Goal: Information Seeking & Learning: Learn about a topic

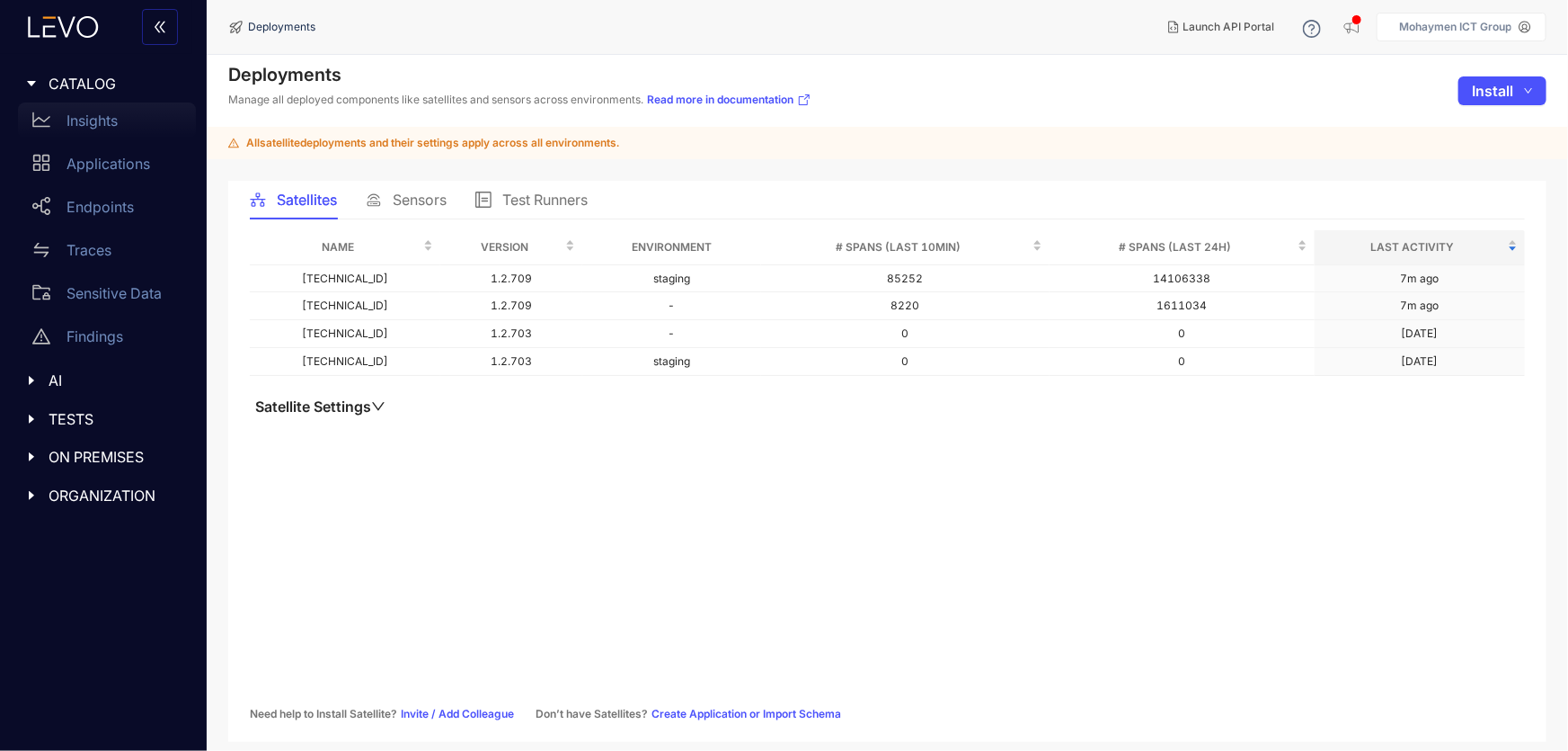
click at [74, 112] on p "Insights" at bounding box center [92, 120] width 51 height 16
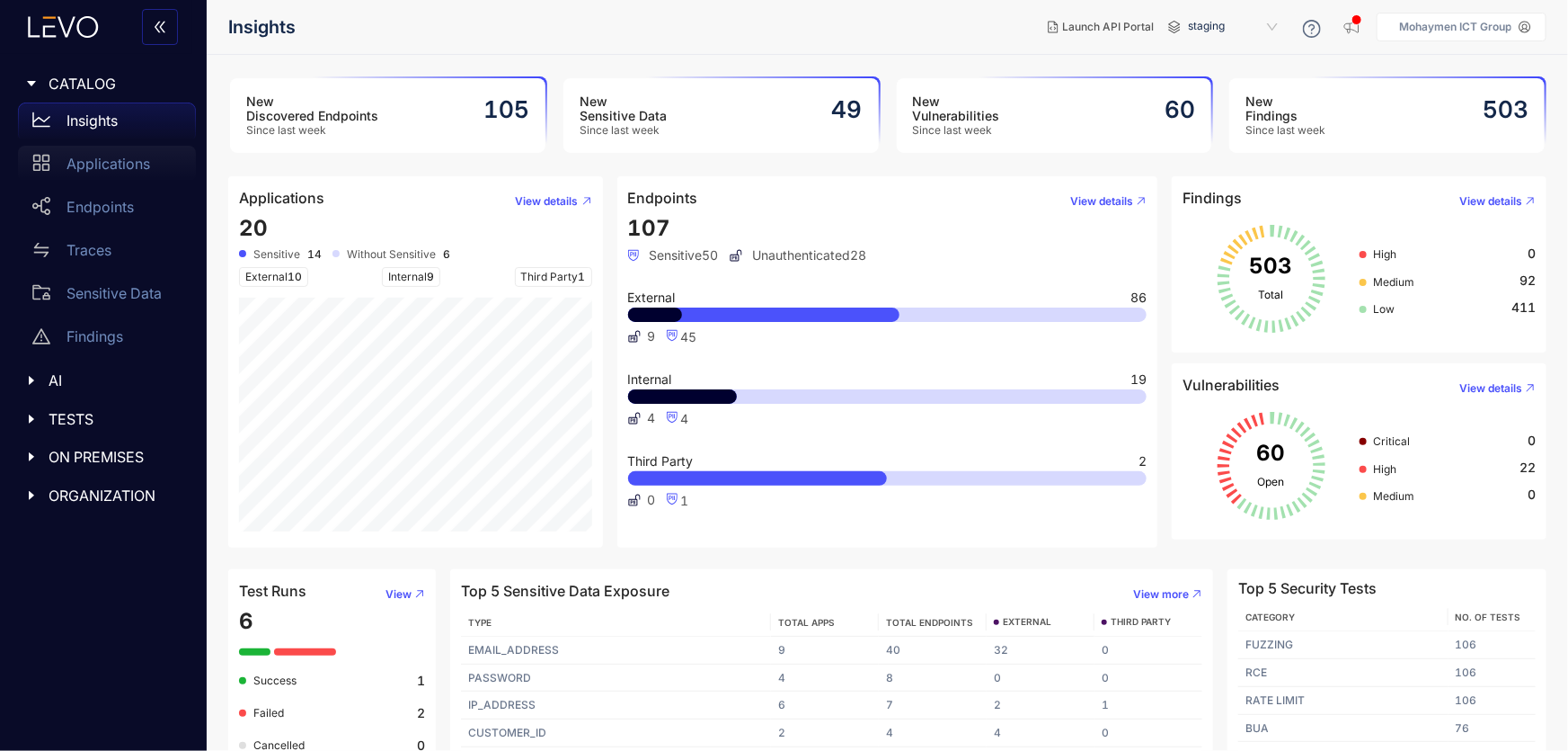
click at [87, 168] on p "Applications" at bounding box center [108, 163] width 84 height 16
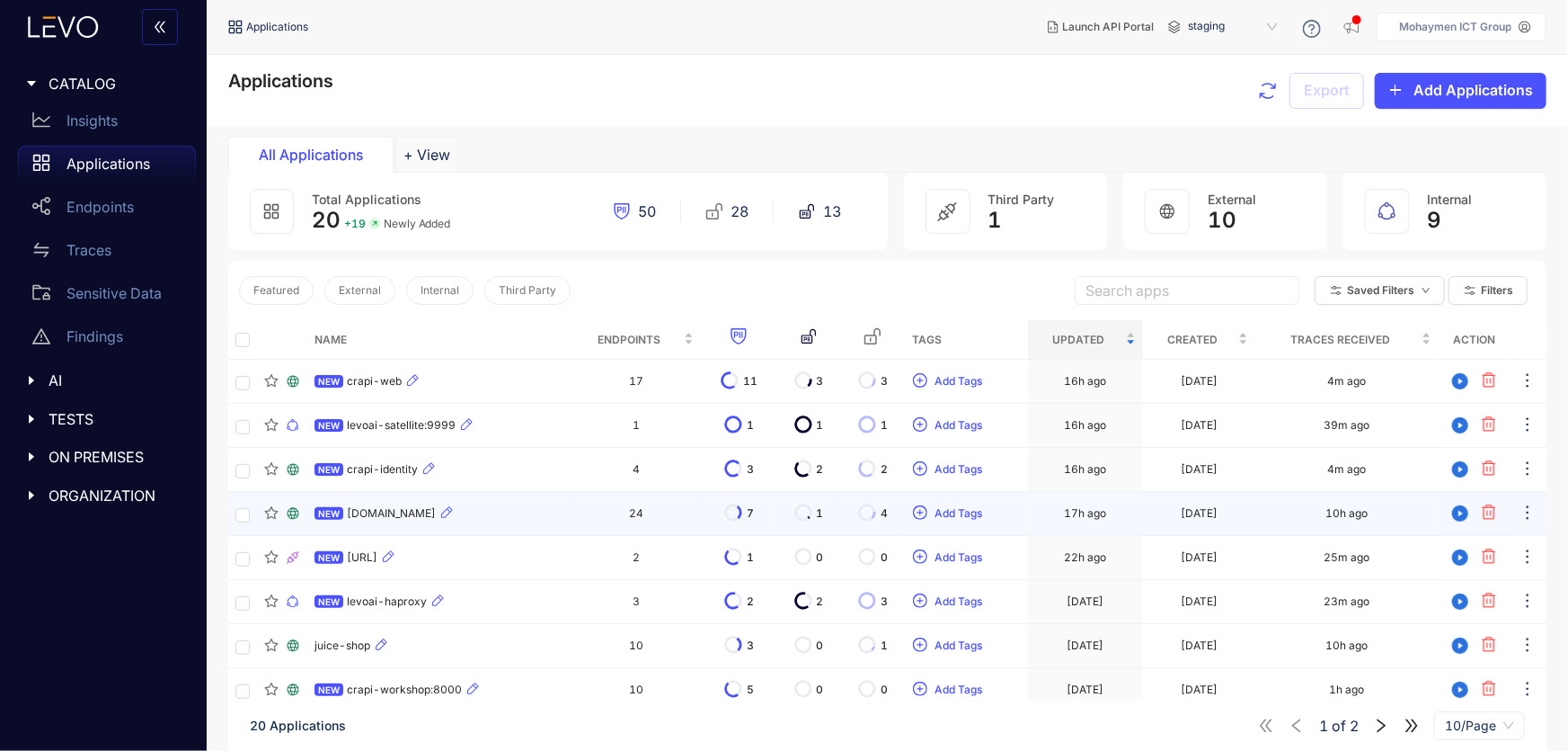
click at [701, 512] on td "24" at bounding box center [635, 513] width 130 height 44
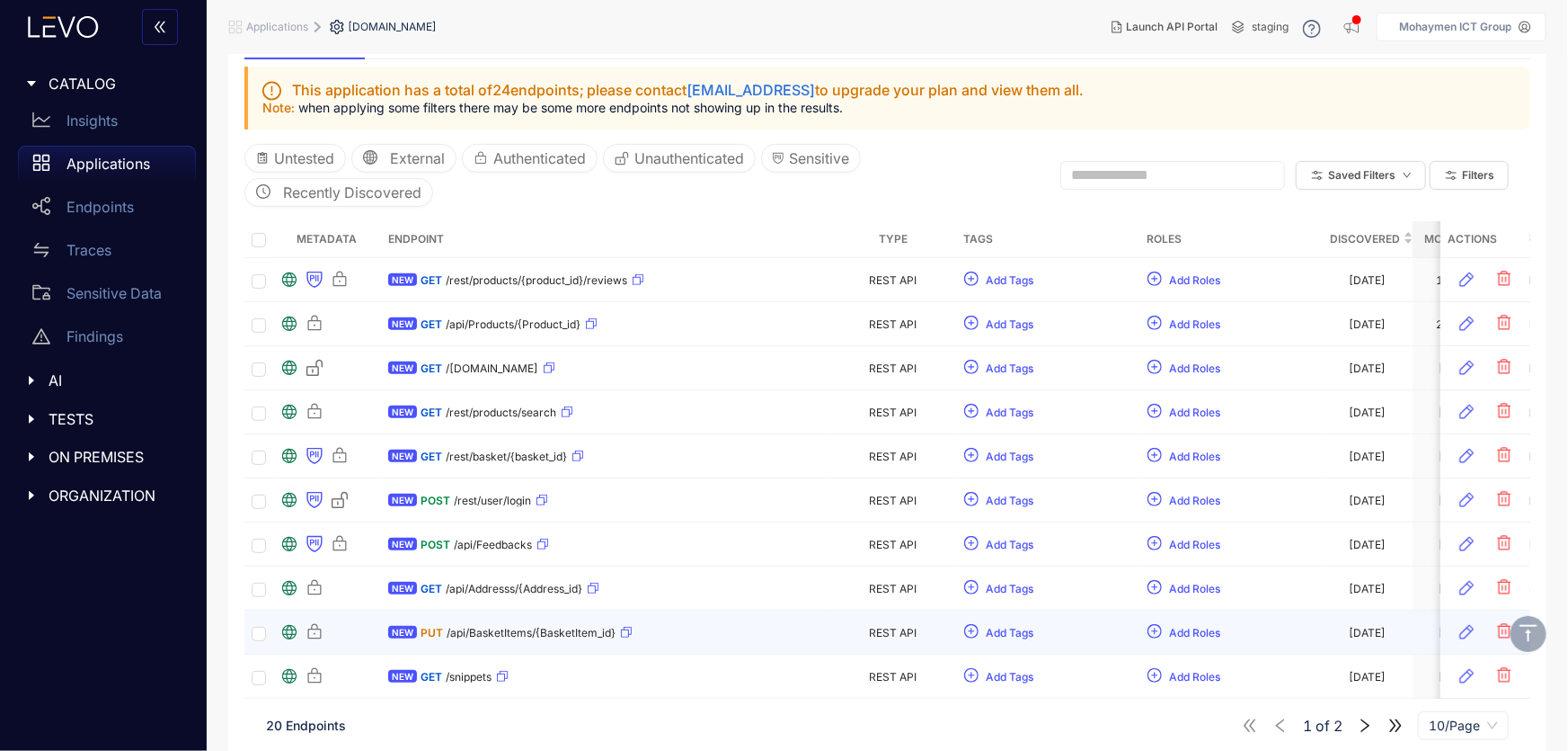
scroll to position [249, 0]
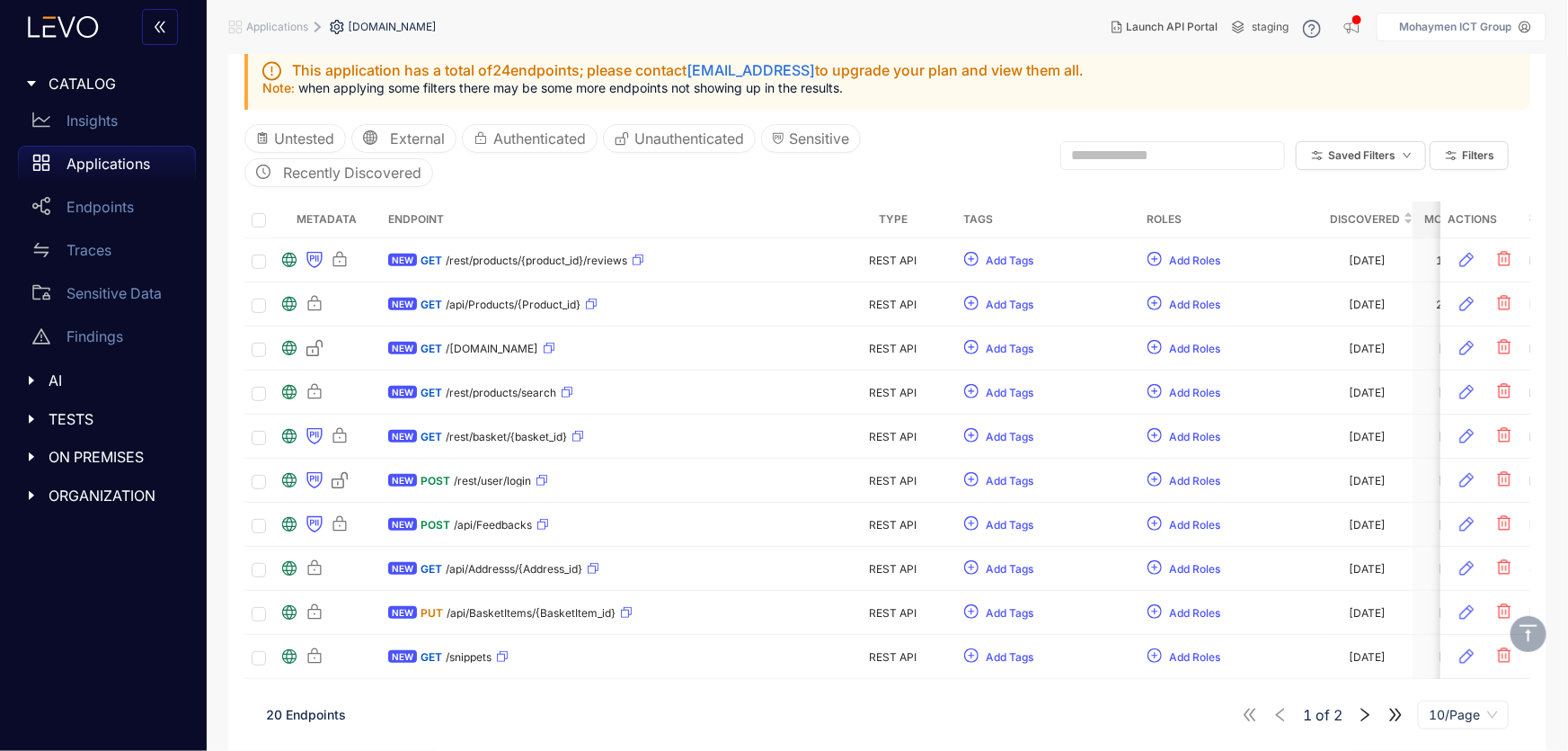
click at [1458, 713] on span "10/Page" at bounding box center [1463, 715] width 69 height 27
click at [1450, 646] on div "50/Page" at bounding box center [1464, 651] width 69 height 20
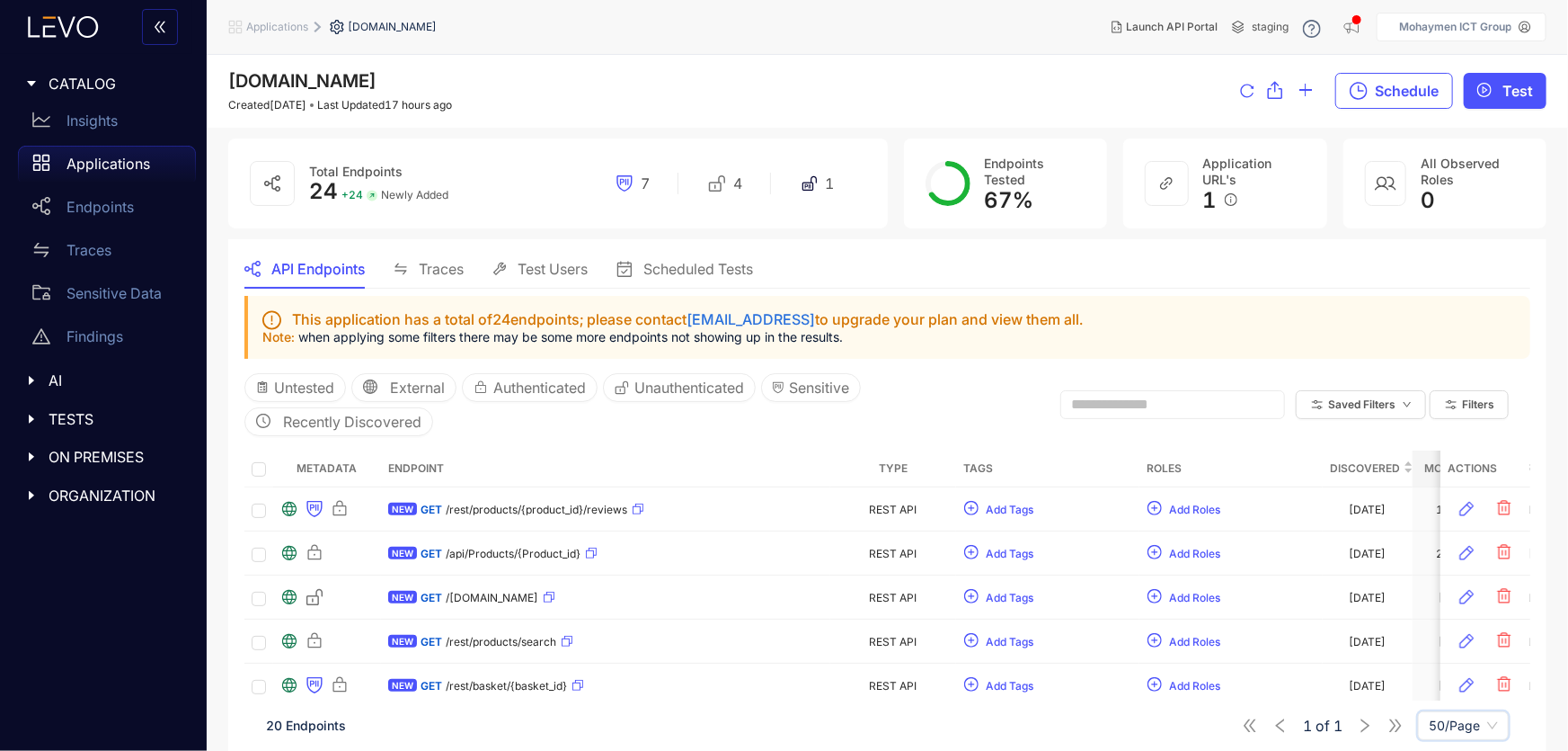
click at [69, 81] on span "CATALOG" at bounding box center [114, 83] width 133 height 16
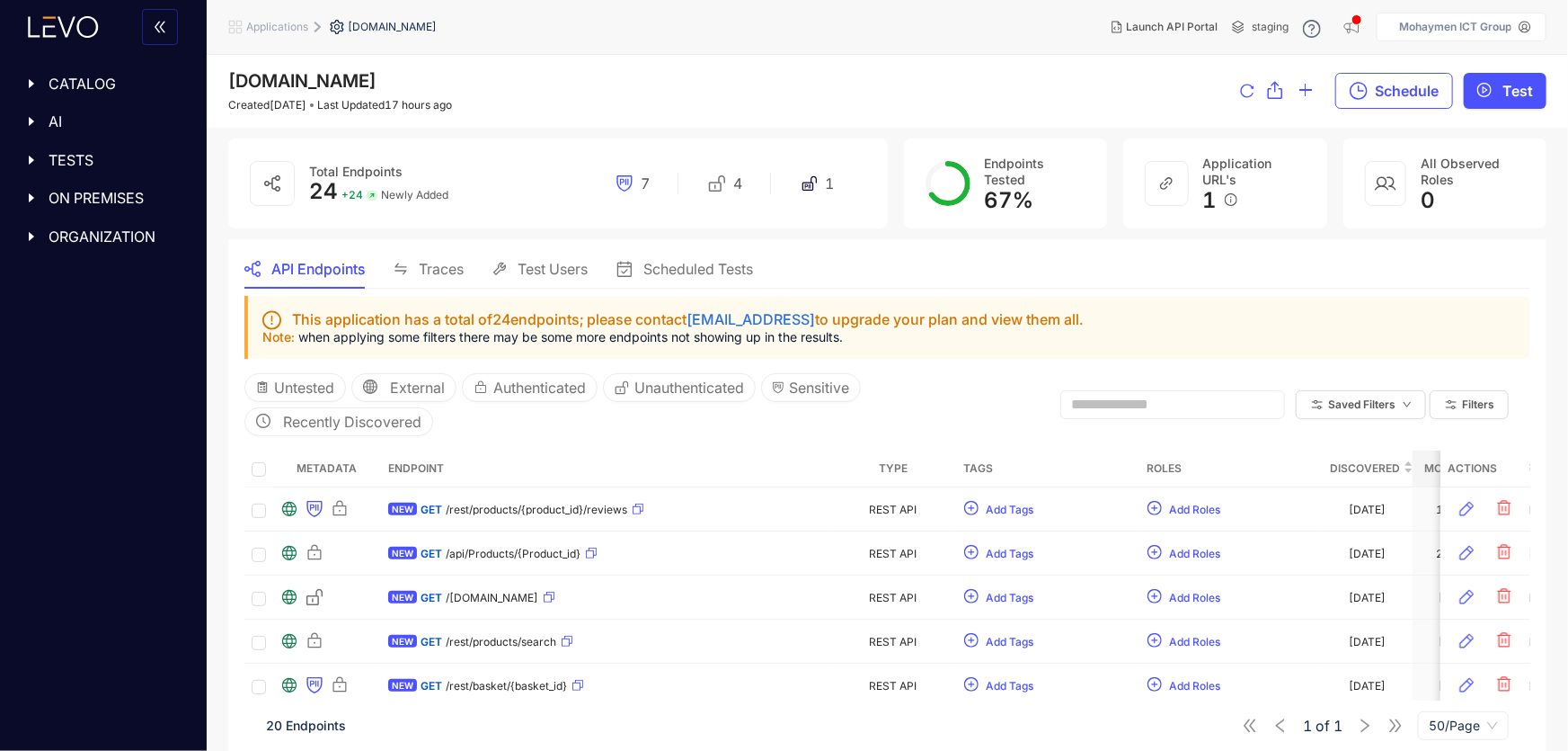
click at [69, 81] on span "CATALOG" at bounding box center [114, 83] width 133 height 16
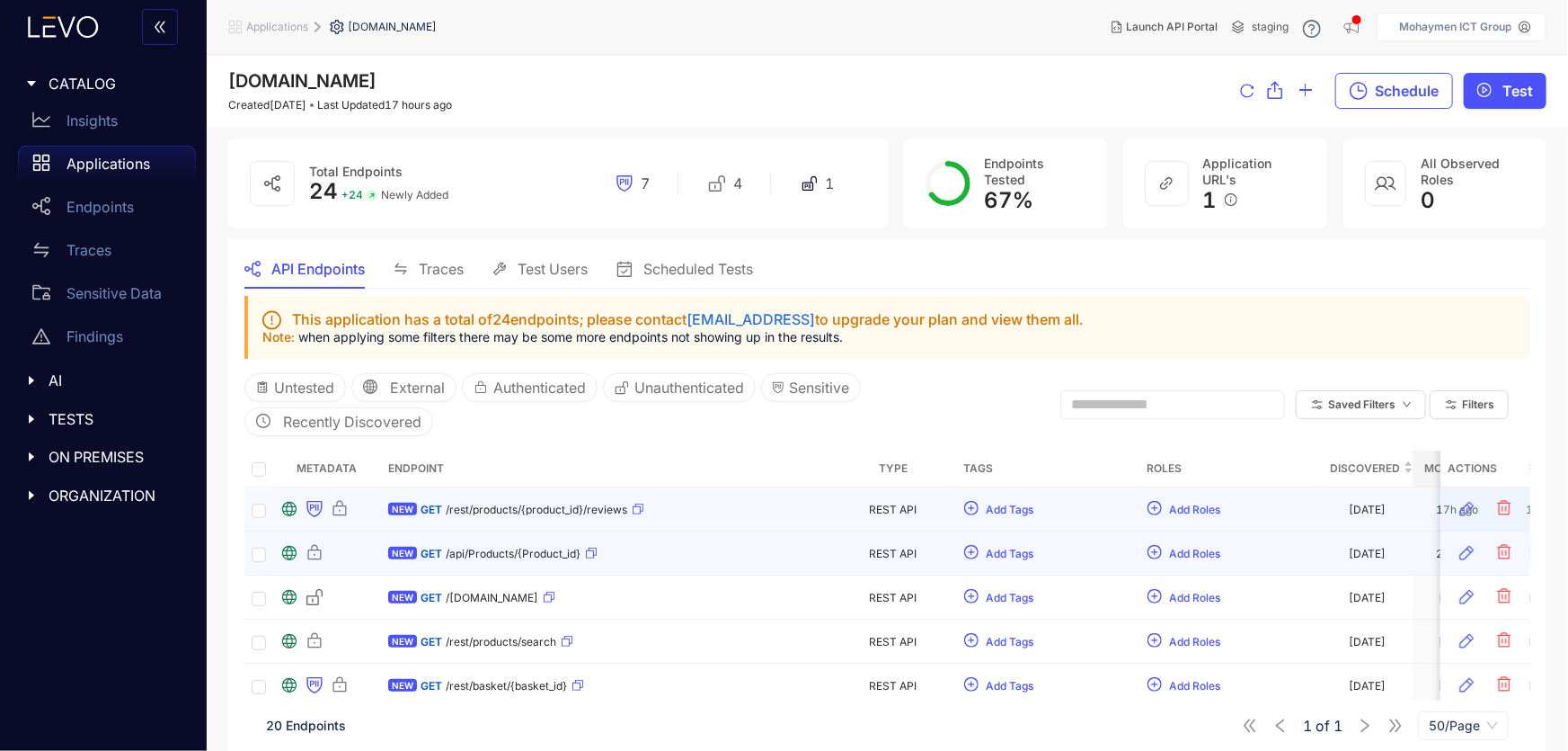
scroll to position [81, 0]
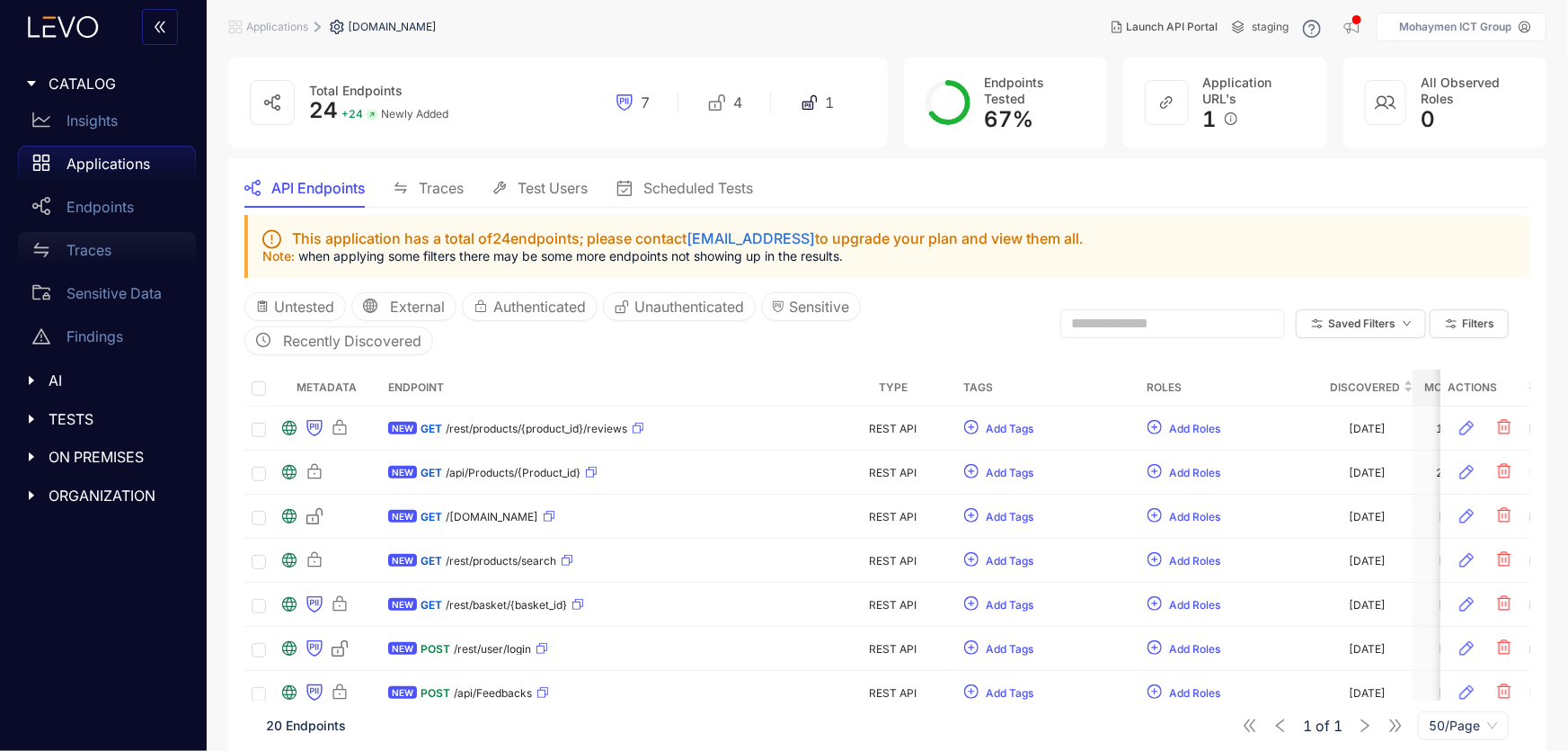
click at [65, 247] on div "Traces" at bounding box center [107, 250] width 178 height 36
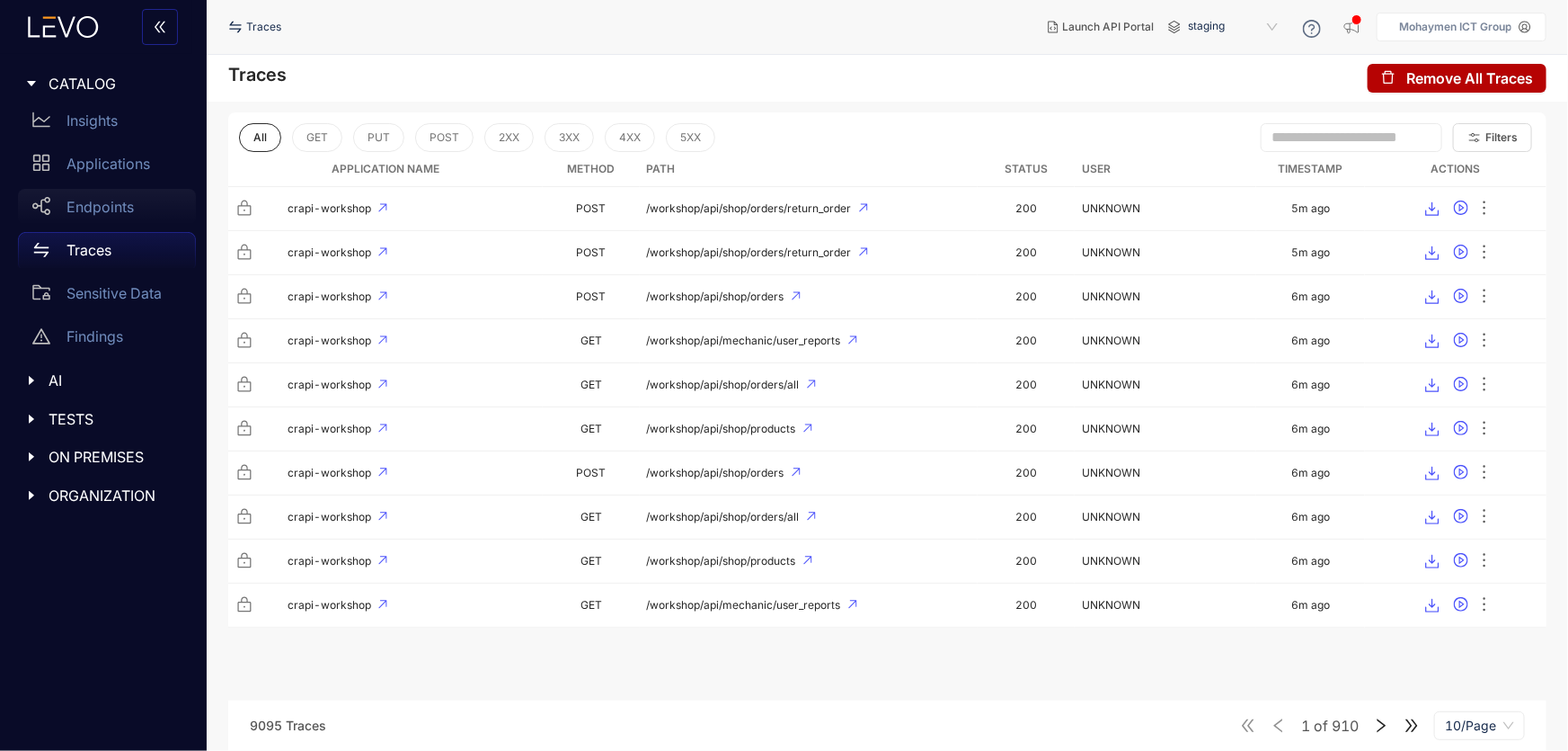
click at [71, 212] on p "Endpoints" at bounding box center [100, 207] width 67 height 16
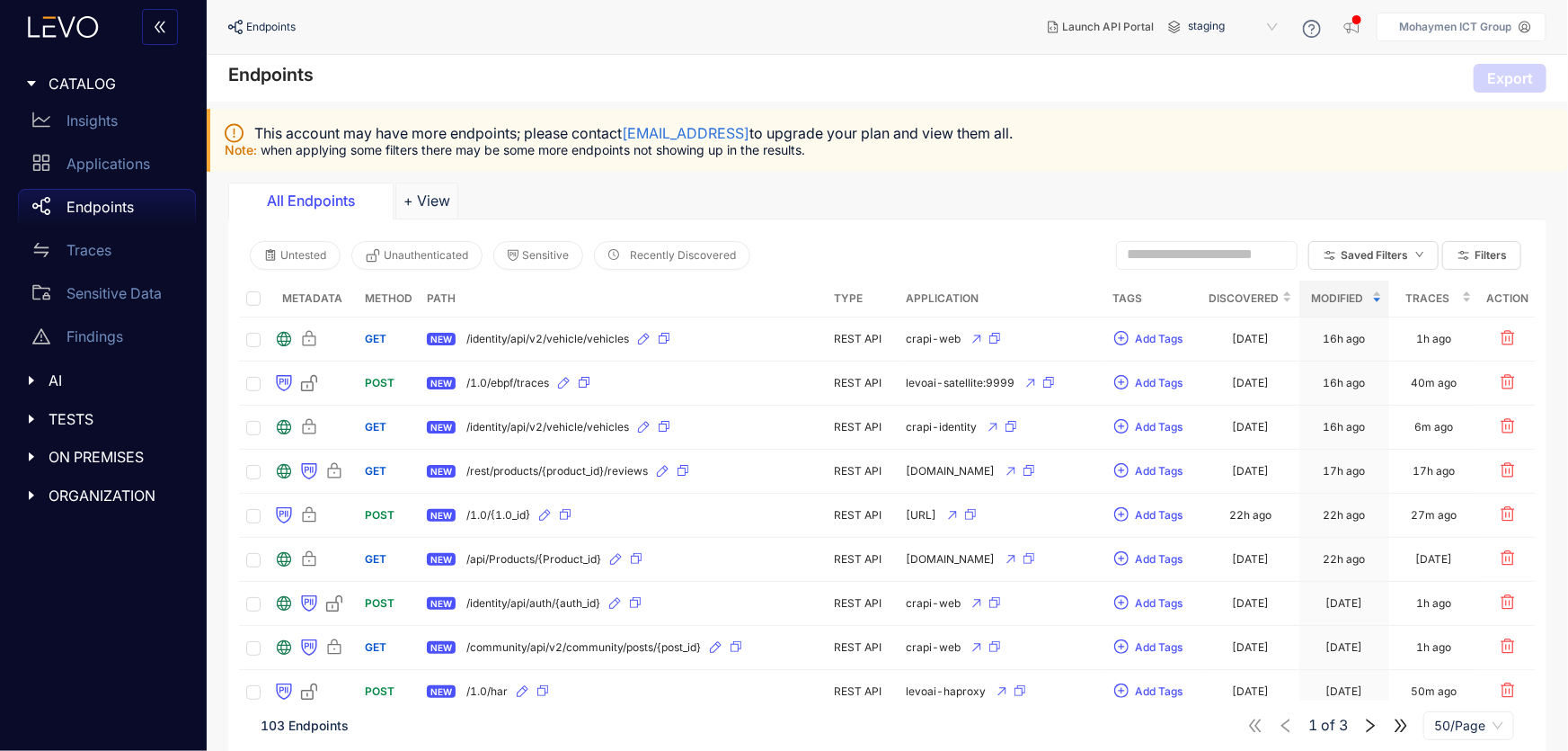
click at [18, 377] on div "AI" at bounding box center [103, 380] width 185 height 38
click at [28, 456] on icon "caret-right" at bounding box center [31, 461] width 12 height 12
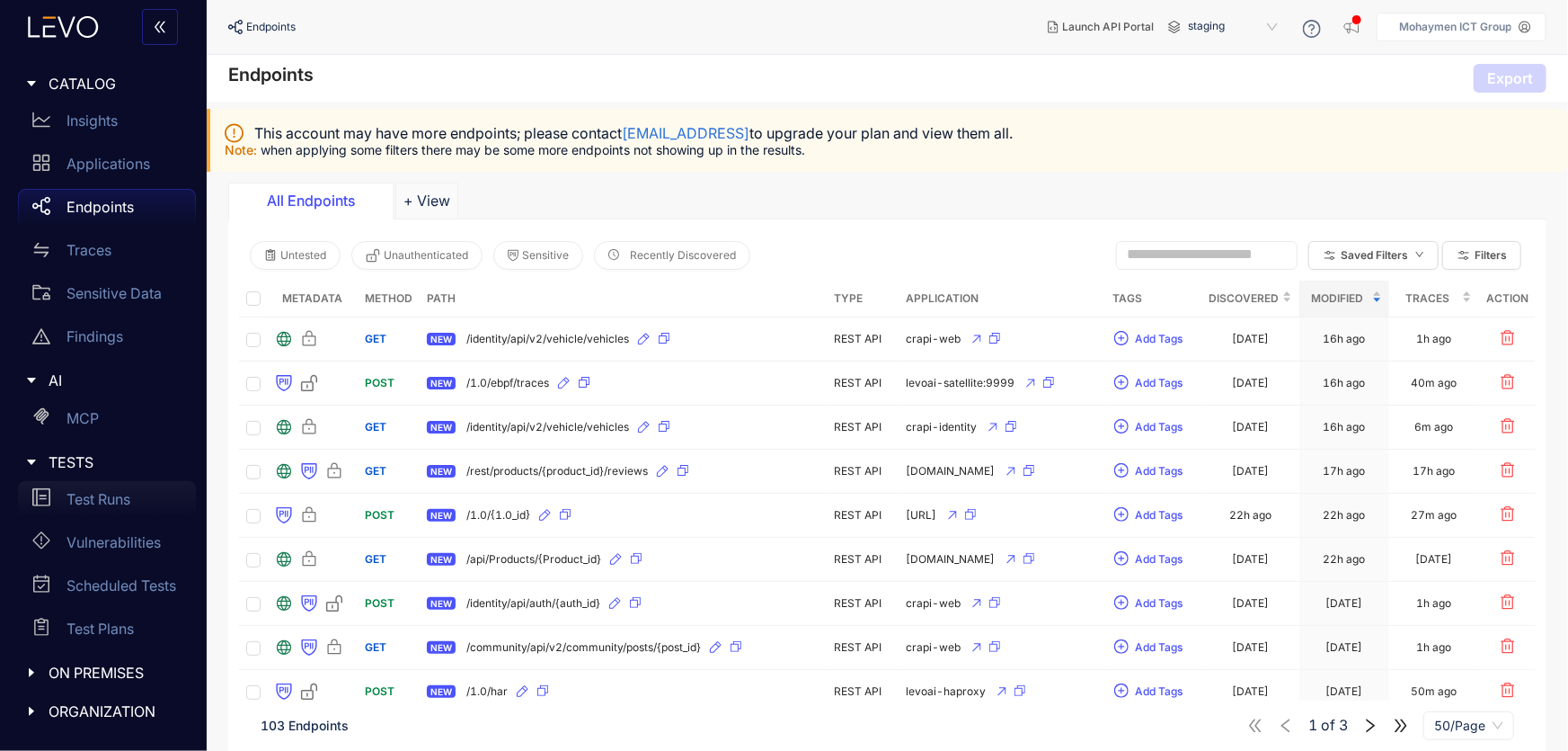
click at [103, 498] on p "Test Runs" at bounding box center [99, 498] width 64 height 16
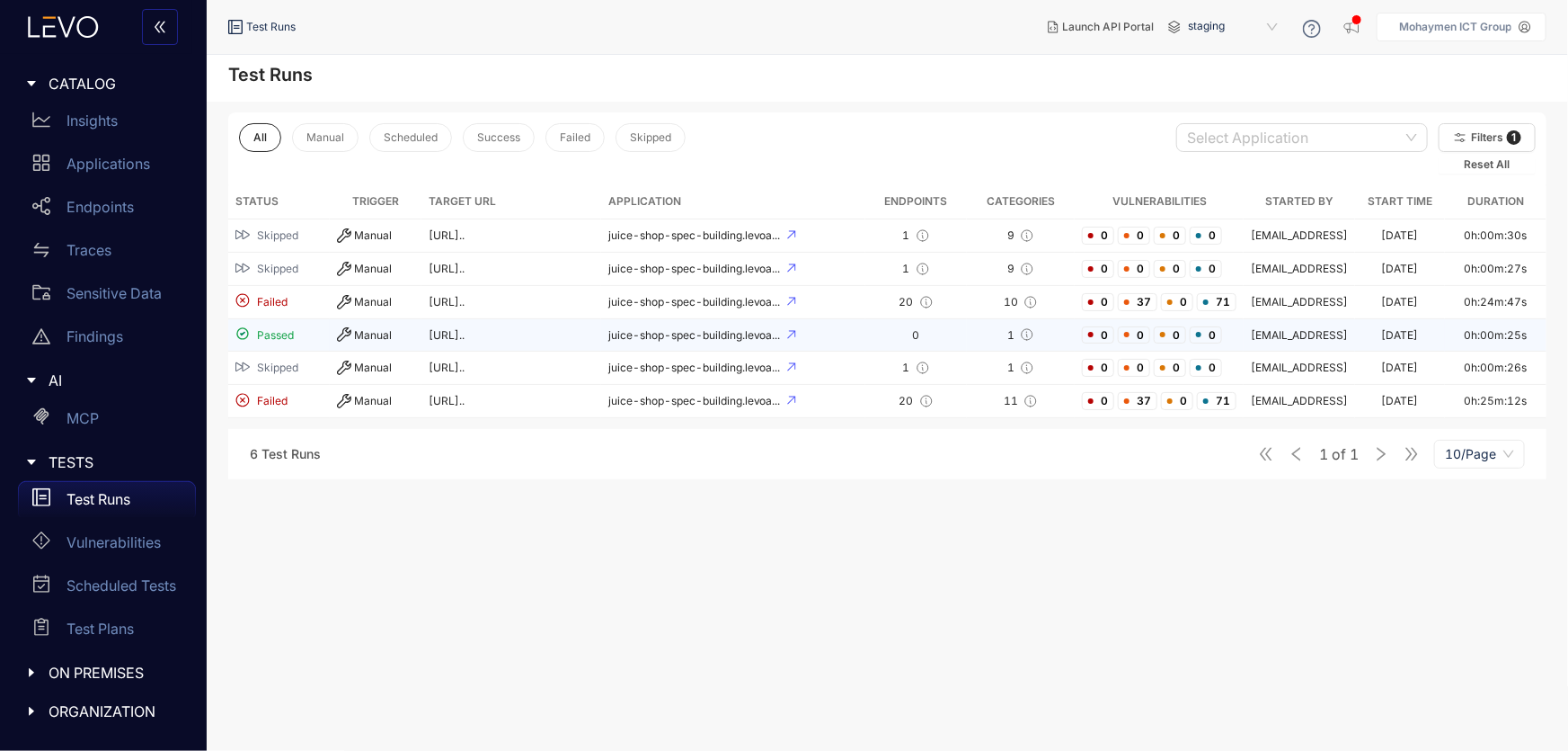
click at [381, 342] on div "Manual" at bounding box center [375, 334] width 77 height 14
click at [1481, 468] on span "10/Page" at bounding box center [1479, 454] width 69 height 27
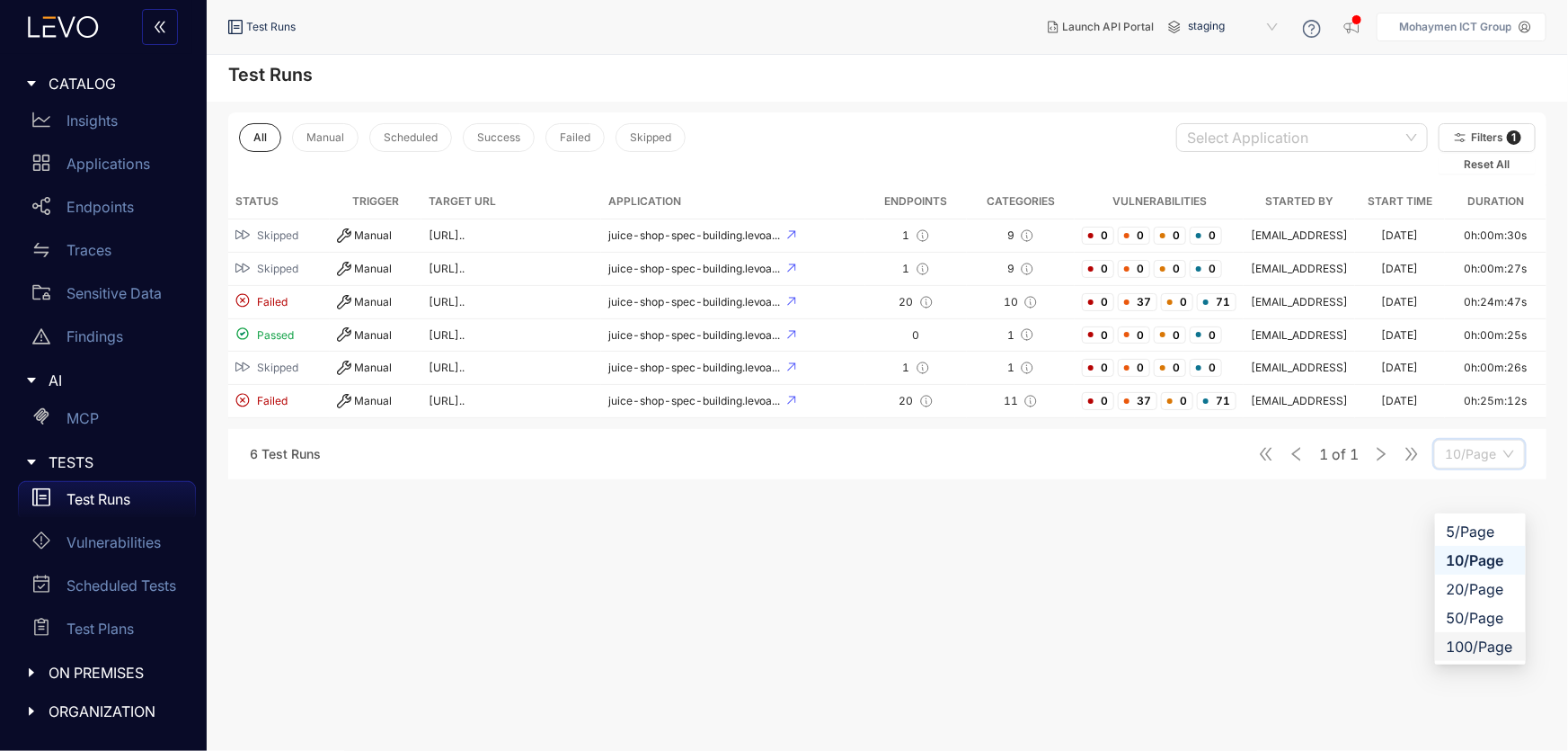
click at [1454, 645] on div "100/Page" at bounding box center [1480, 646] width 69 height 20
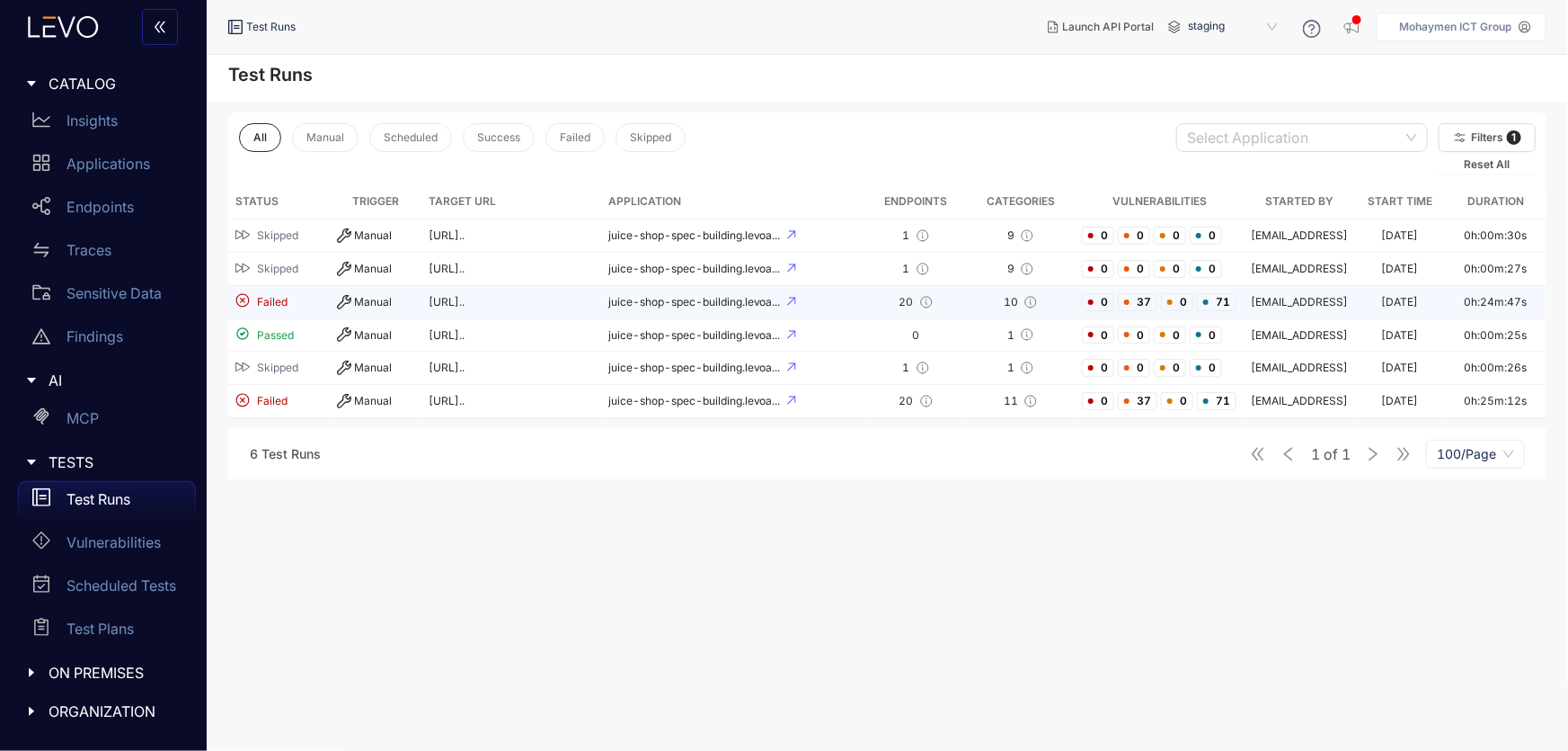
click at [272, 308] on td "Failed" at bounding box center [279, 302] width 102 height 33
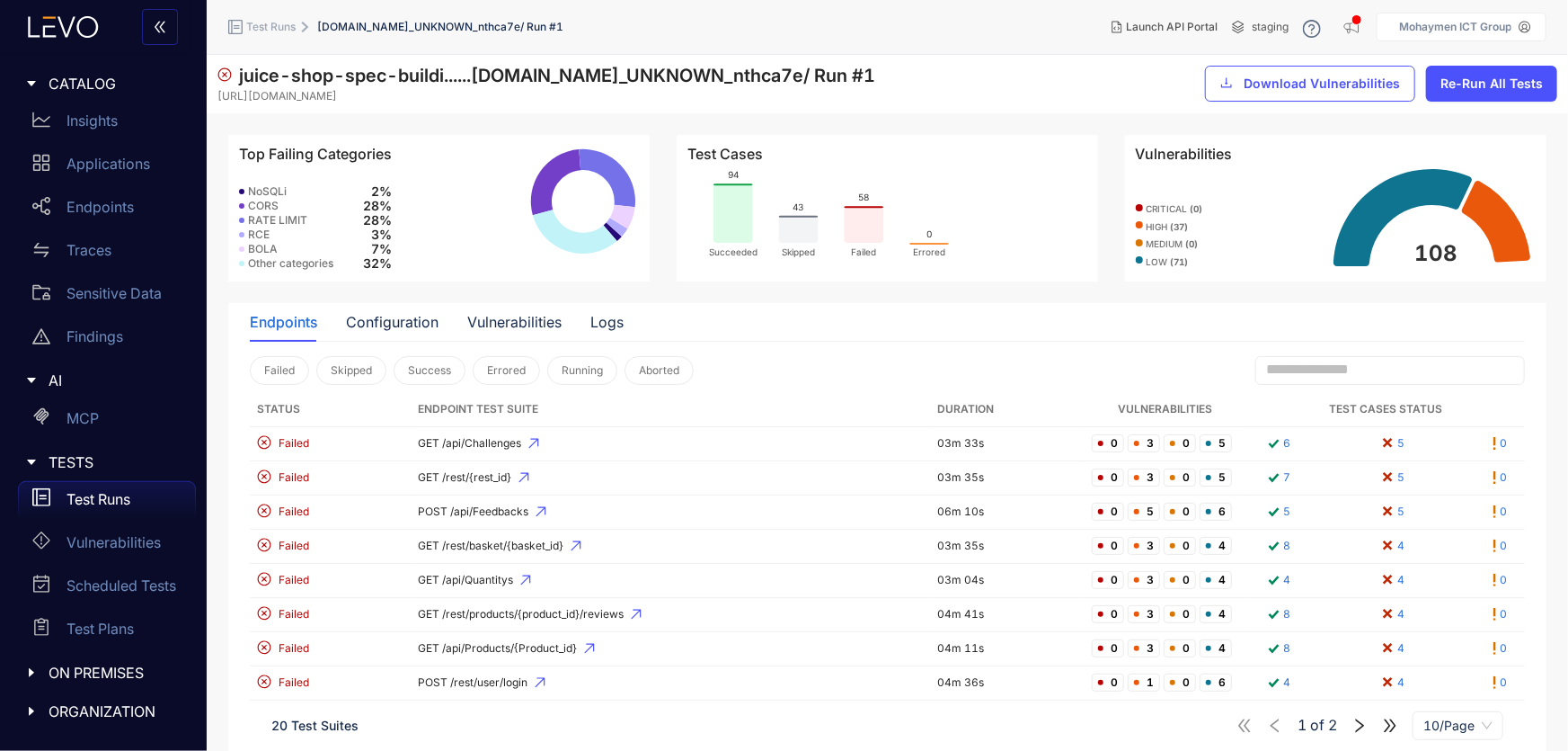
click at [1493, 216] on icon at bounding box center [1496, 222] width 68 height 82
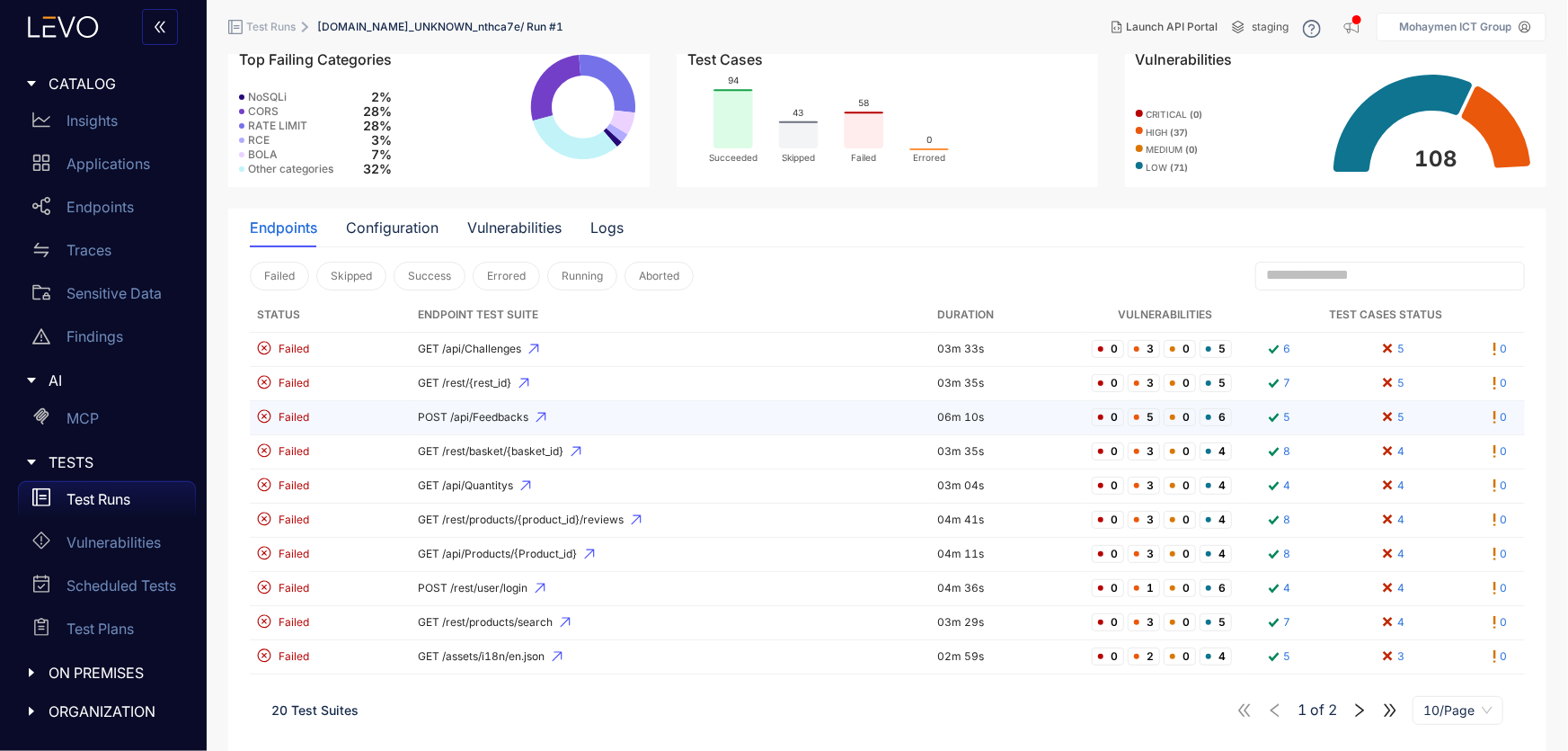
scroll to position [99, 0]
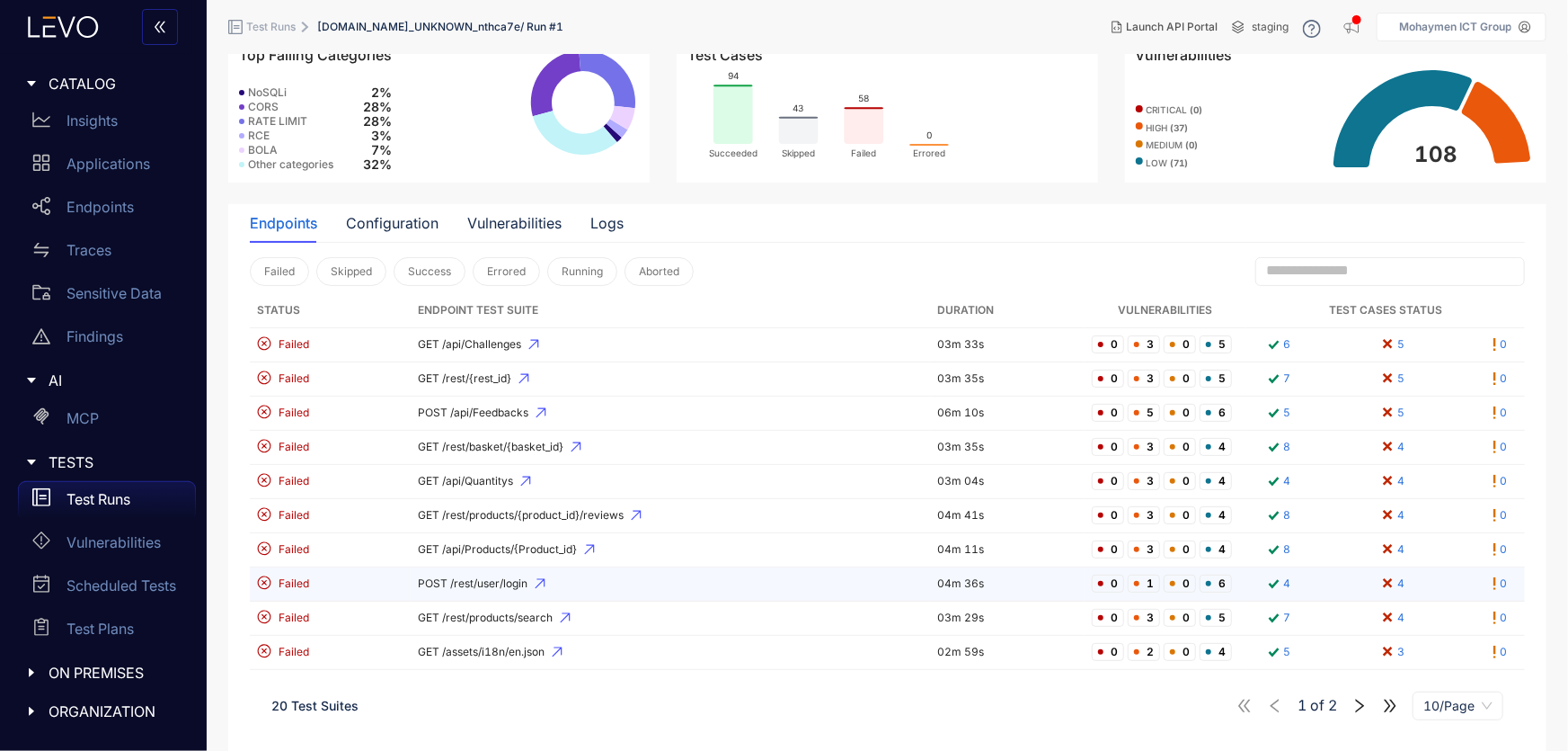
click at [507, 581] on span "POST /rest/user/login" at bounding box center [670, 583] width 505 height 12
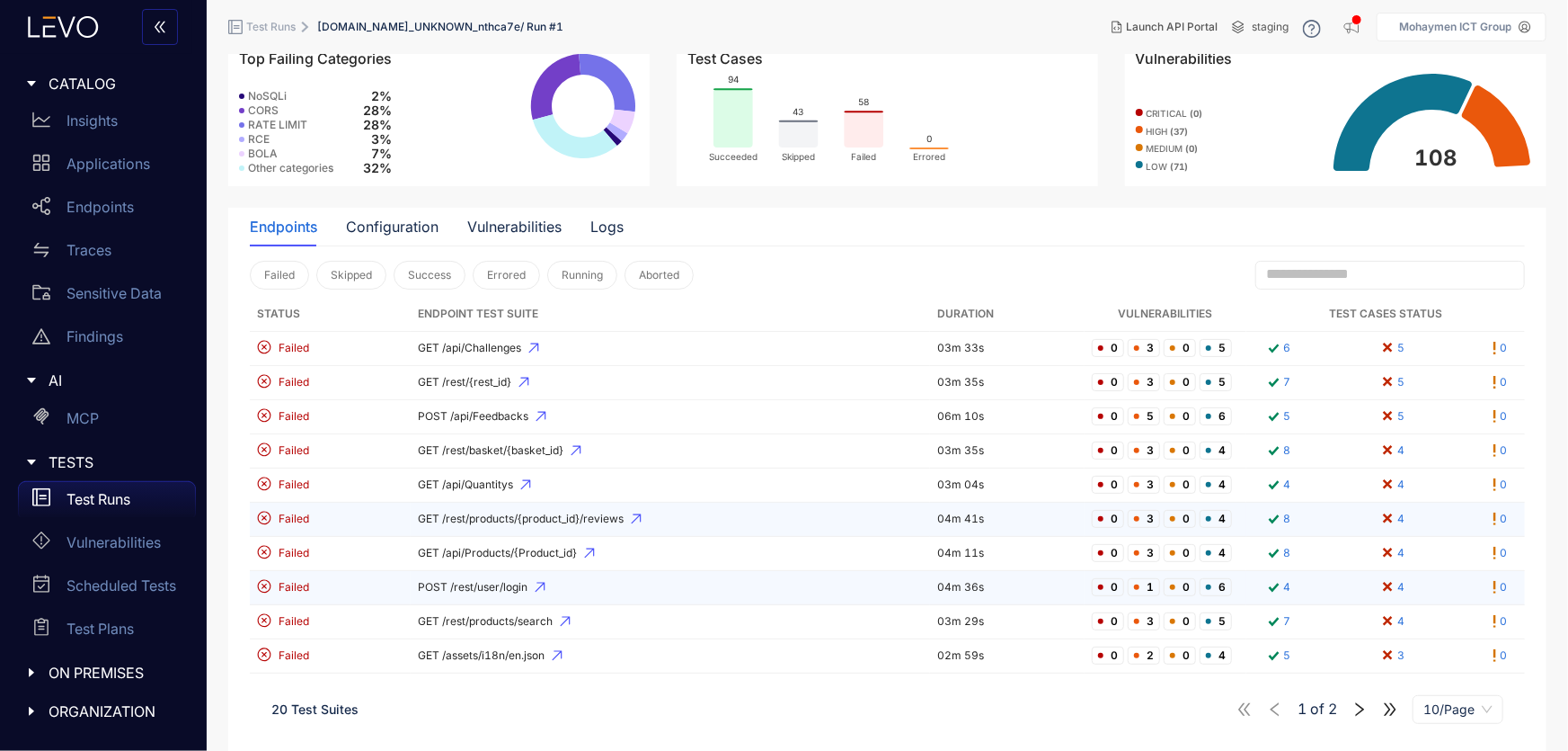
scroll to position [99, 0]
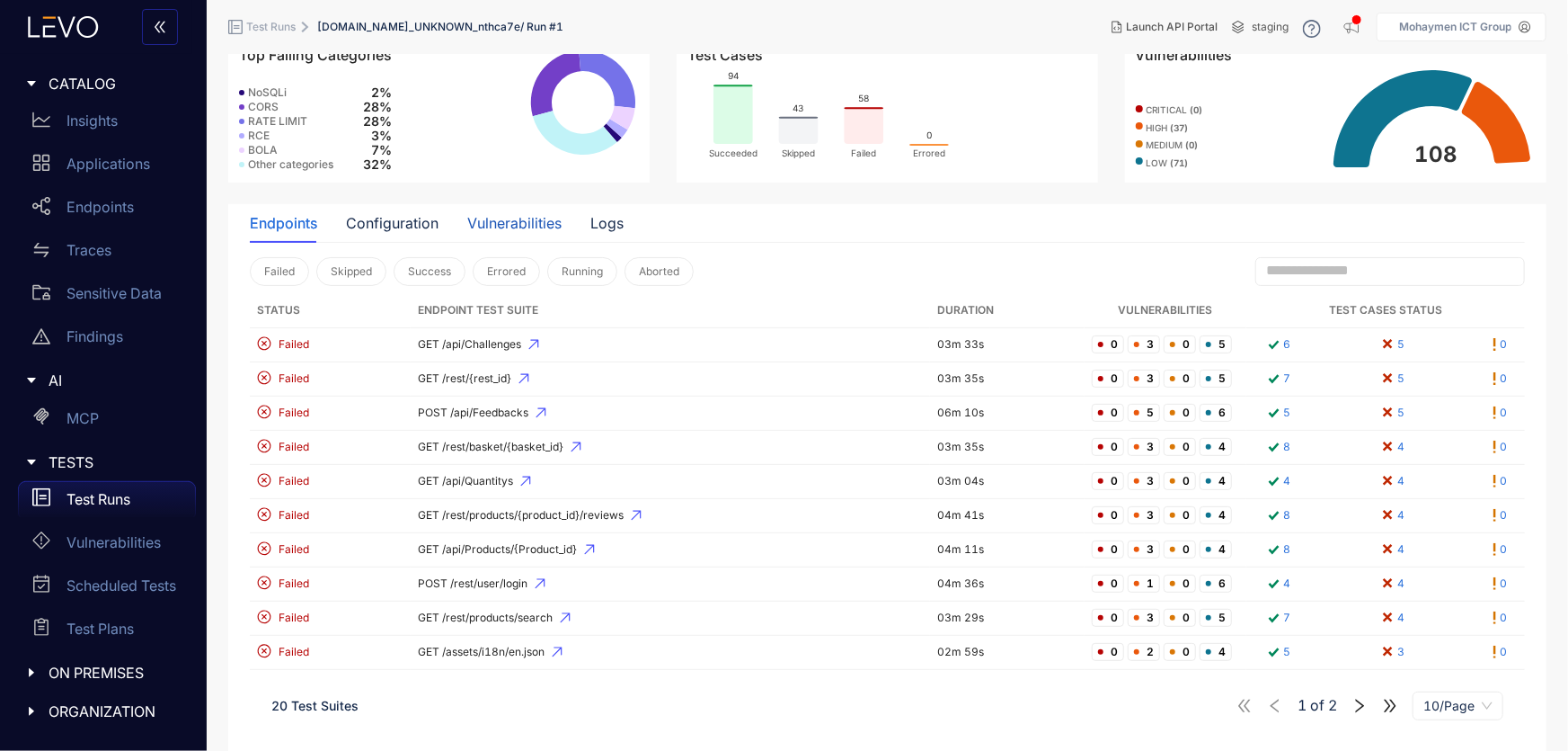
click at [536, 225] on div "Vulnerabilities" at bounding box center [515, 223] width 94 height 16
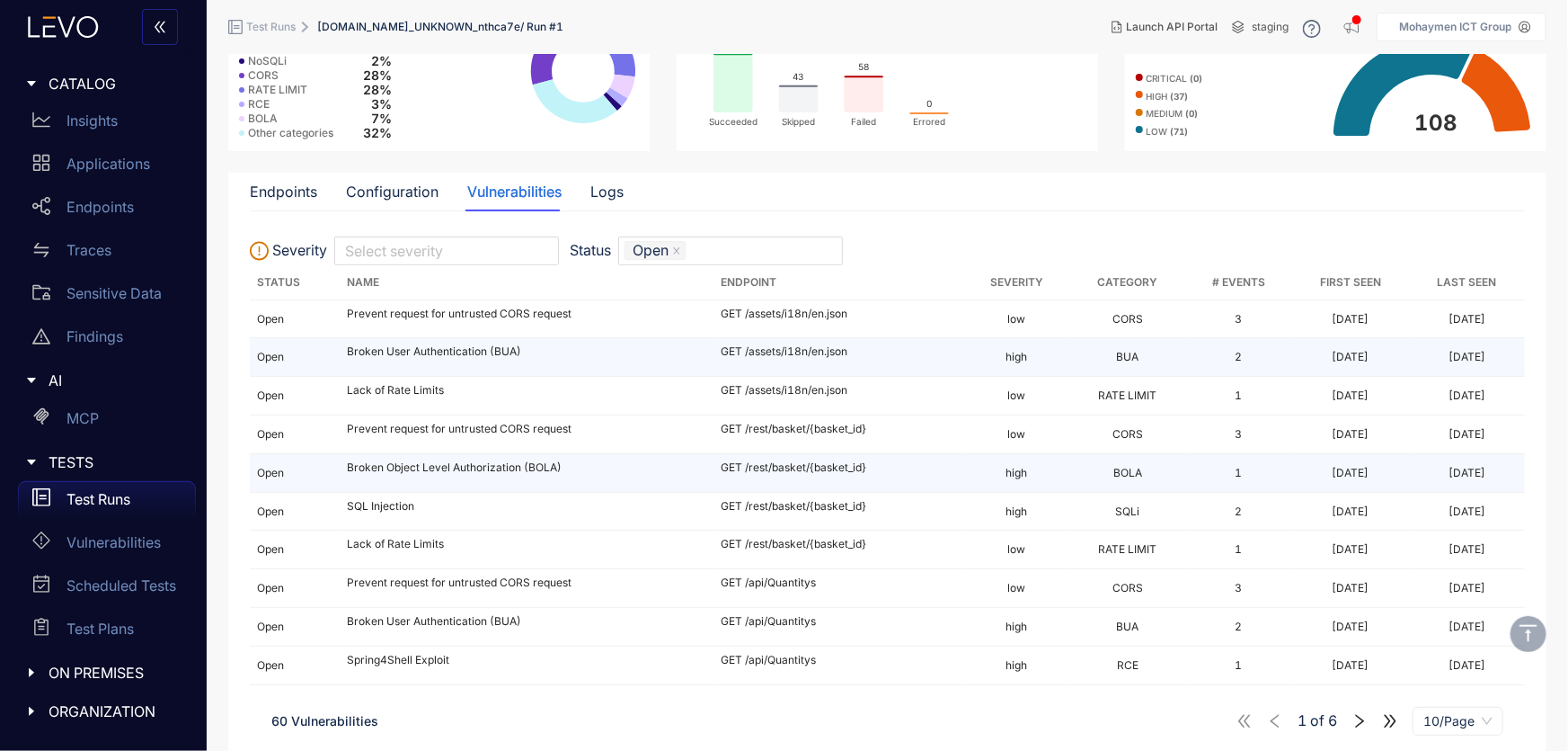
scroll to position [144, 0]
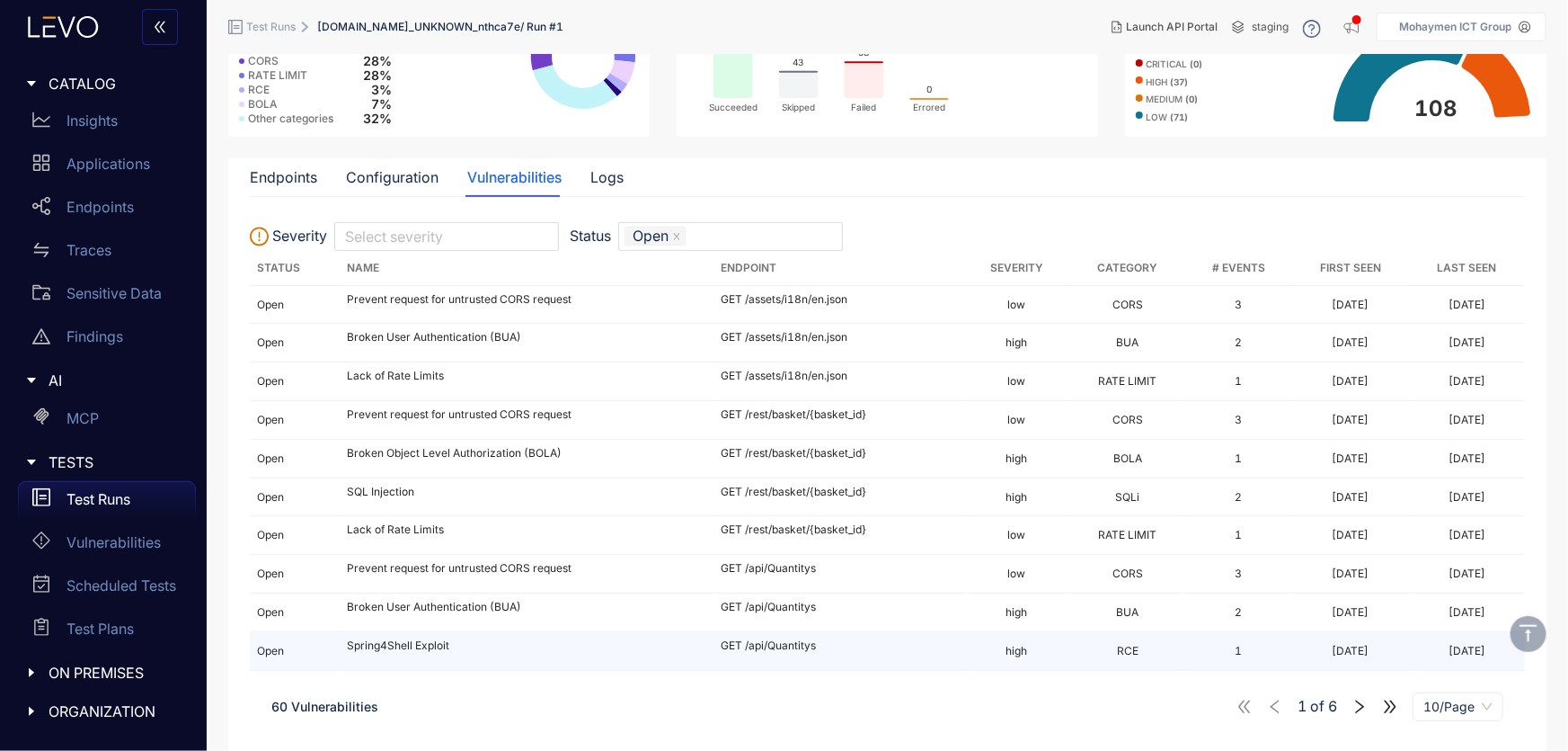
click at [428, 656] on td "Spring4Shell Exploit" at bounding box center [526, 651] width 374 height 39
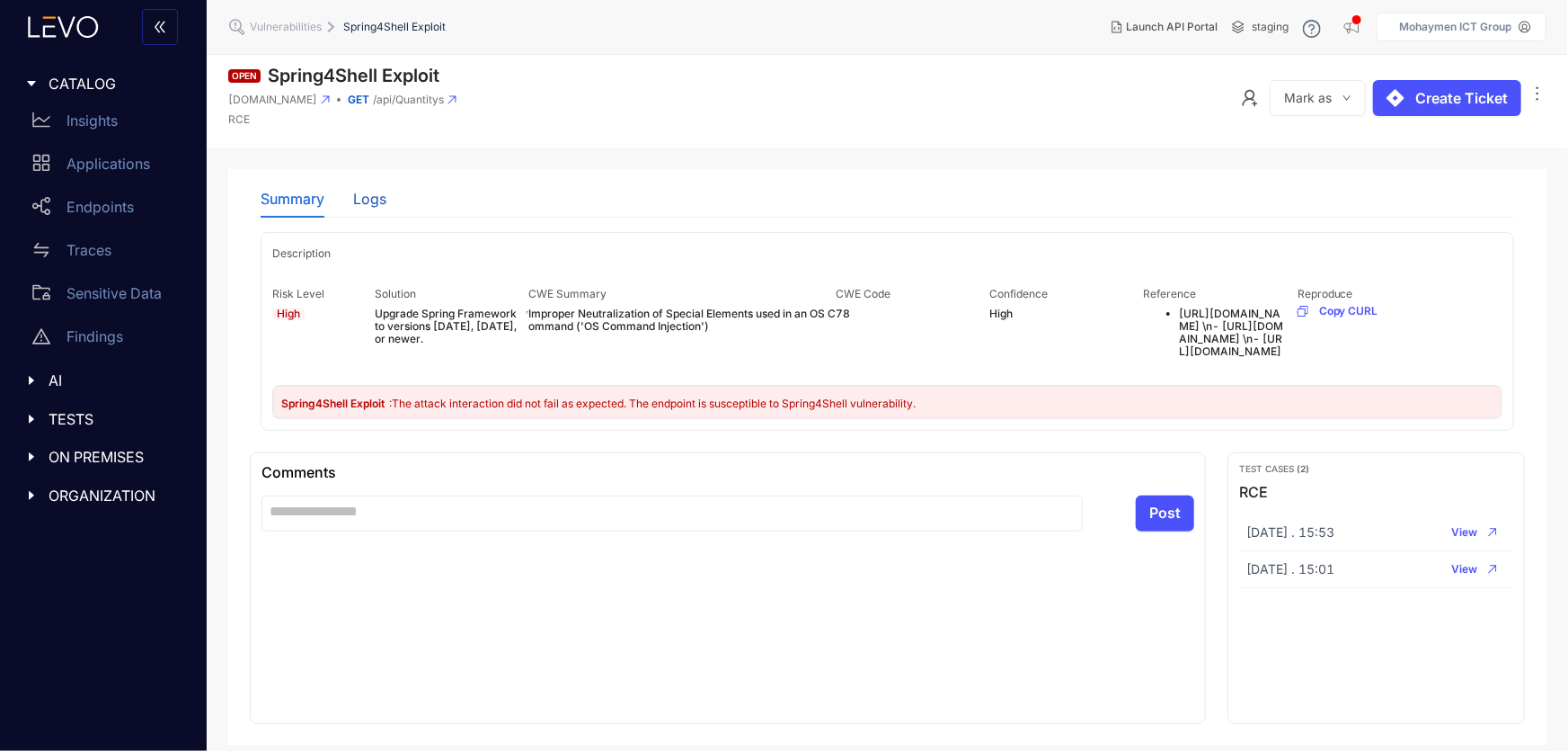
click at [381, 192] on div "Logs" at bounding box center [370, 198] width 33 height 16
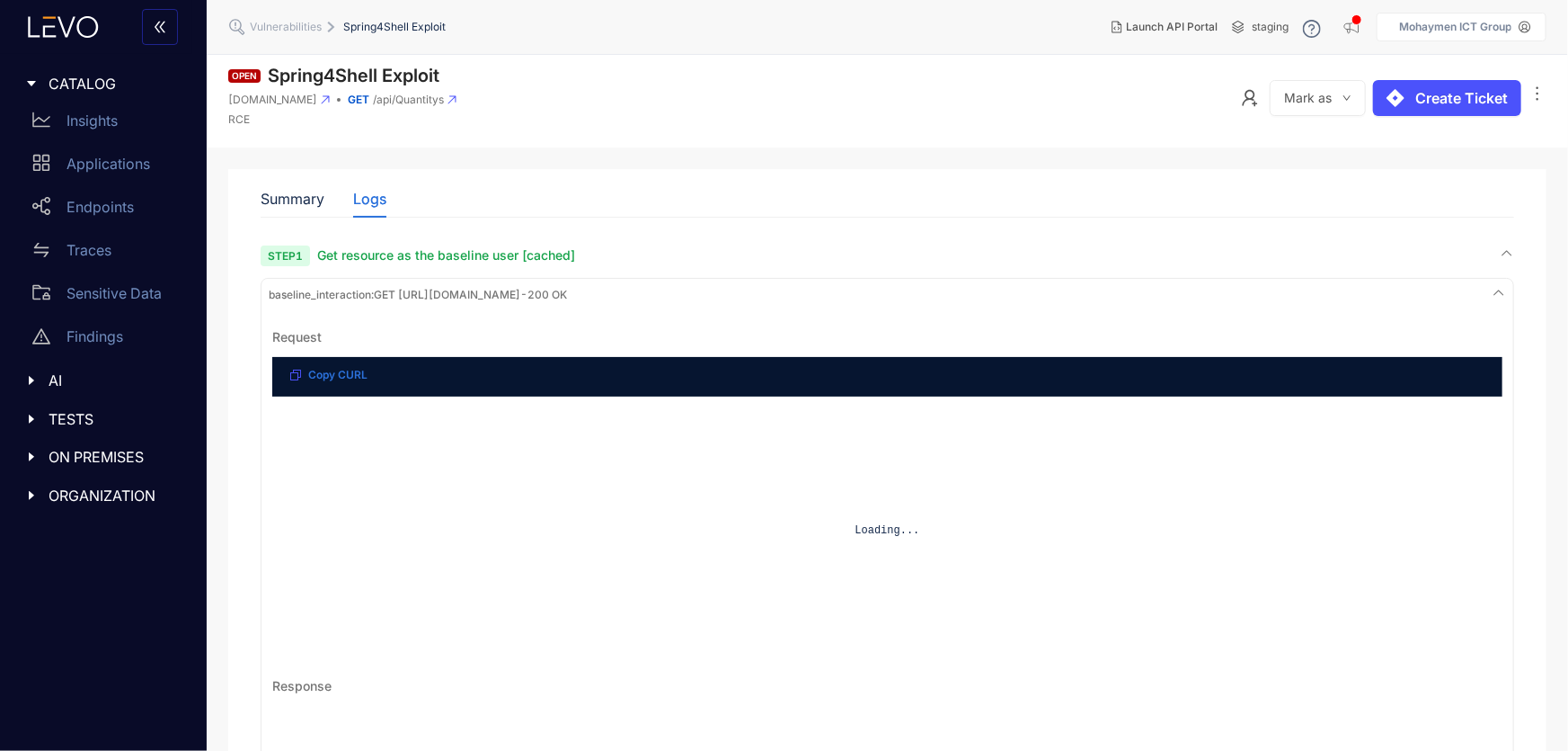
click at [426, 295] on span "baseline_interaction : GET [URL][DOMAIN_NAME] - 200 OK" at bounding box center [418, 294] width 298 height 12
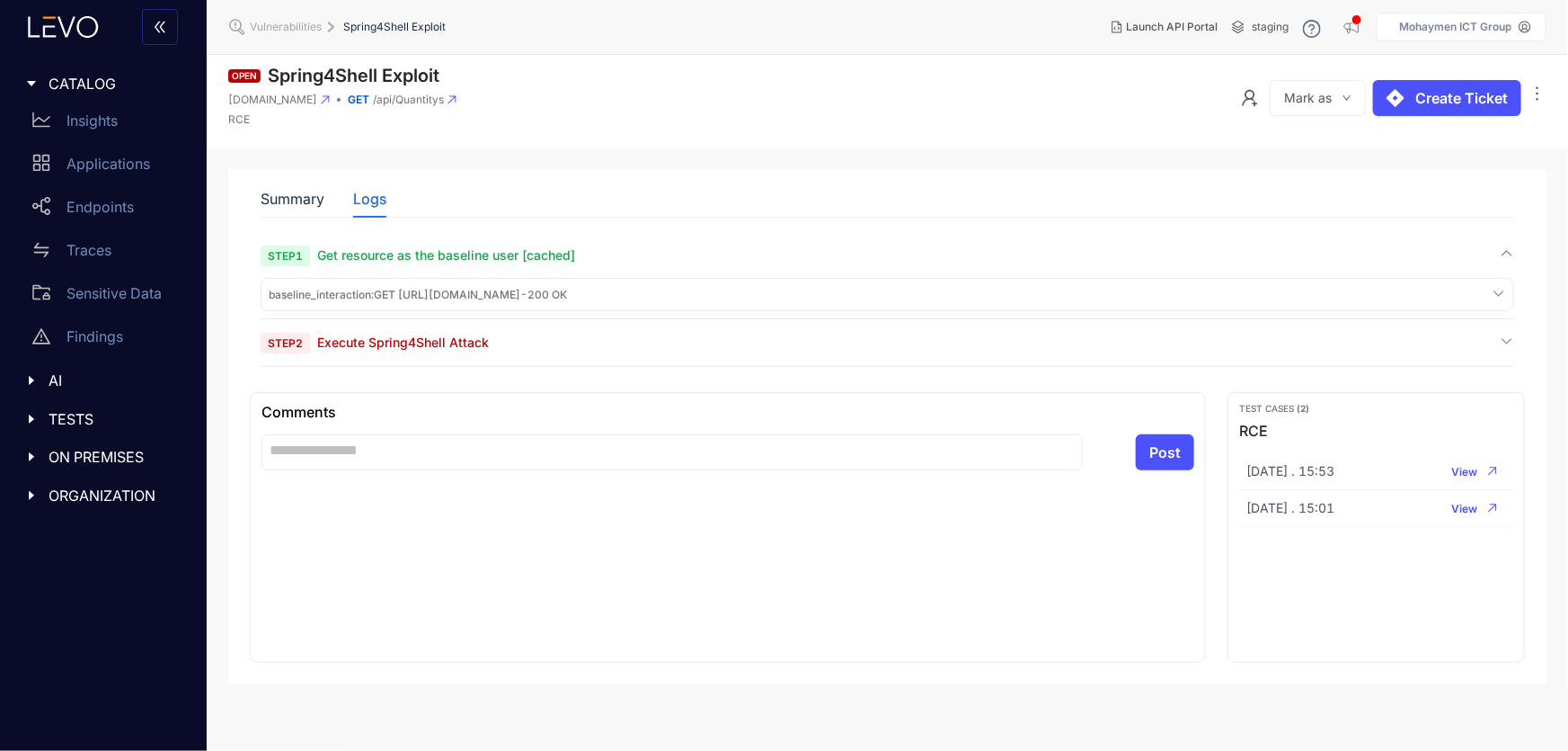
click at [476, 289] on span "baseline_interaction : GET [URL][DOMAIN_NAME] - 200 OK" at bounding box center [418, 294] width 298 height 12
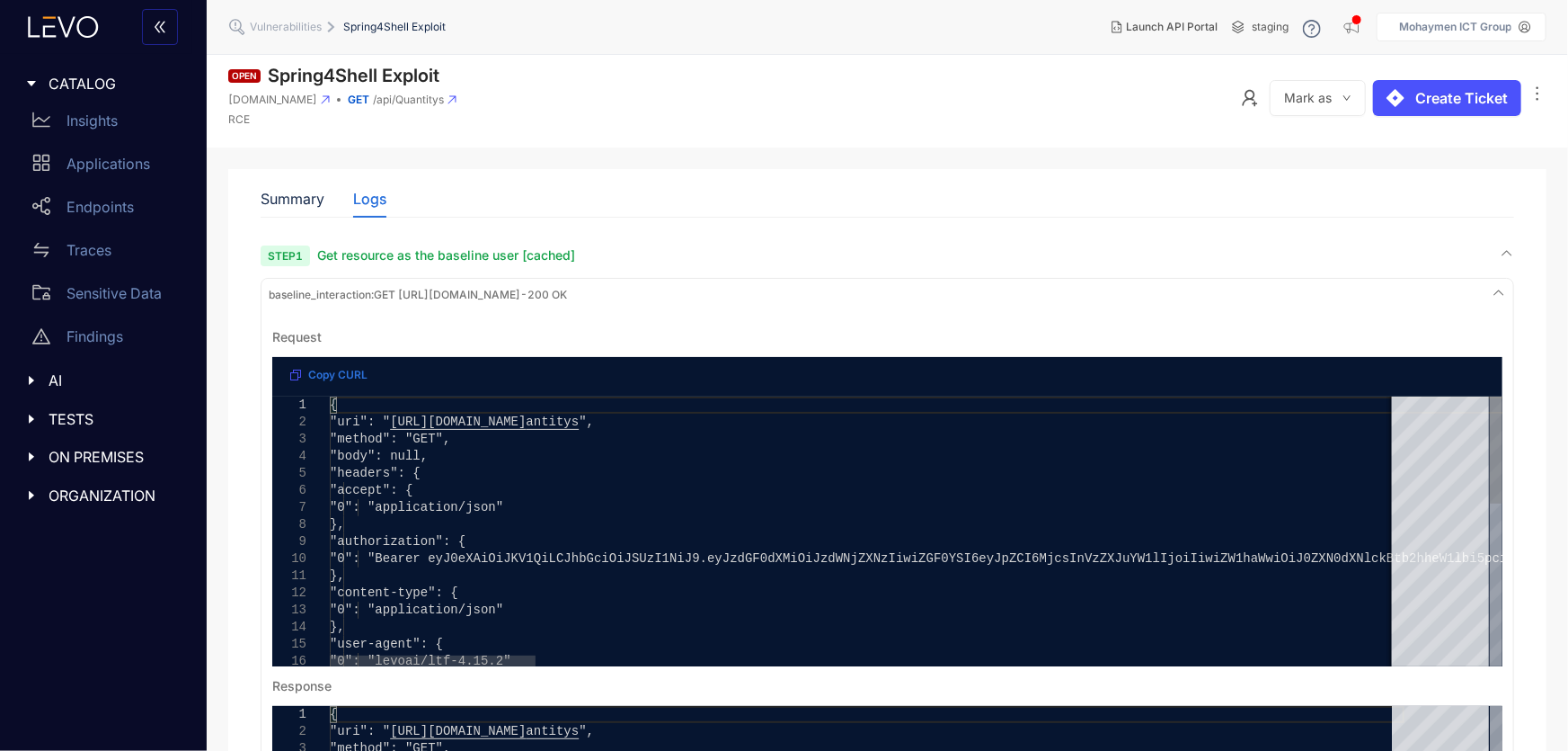
scroll to position [0, 2088]
click at [526, 420] on span "[URL][DOMAIN_NAME]" at bounding box center [458, 421] width 136 height 14
type textarea "**********"
drag, startPoint x: 400, startPoint y: 423, endPoint x: 793, endPoint y: 425, distance: 393.0
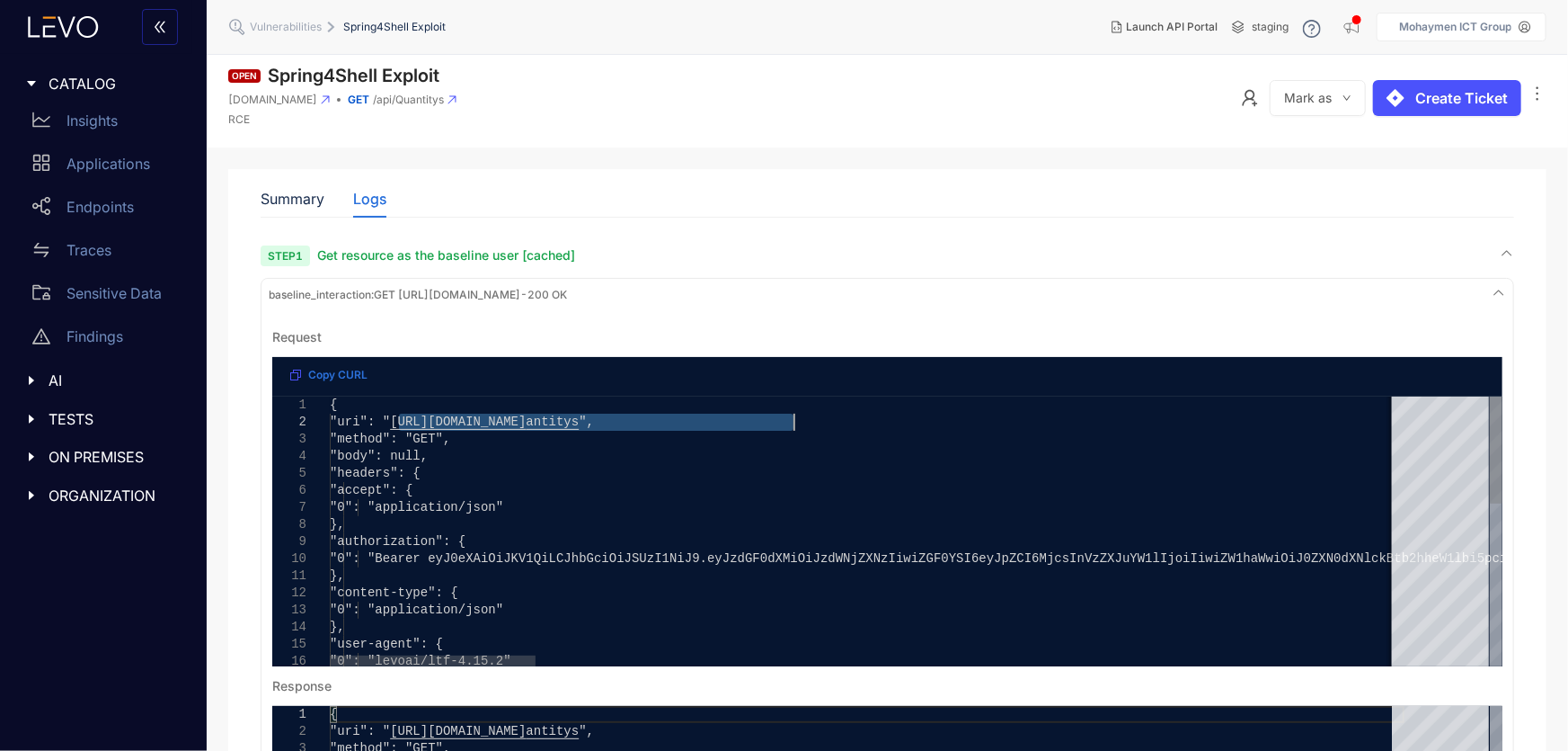
drag, startPoint x: 721, startPoint y: 413, endPoint x: 733, endPoint y: 414, distance: 12.0
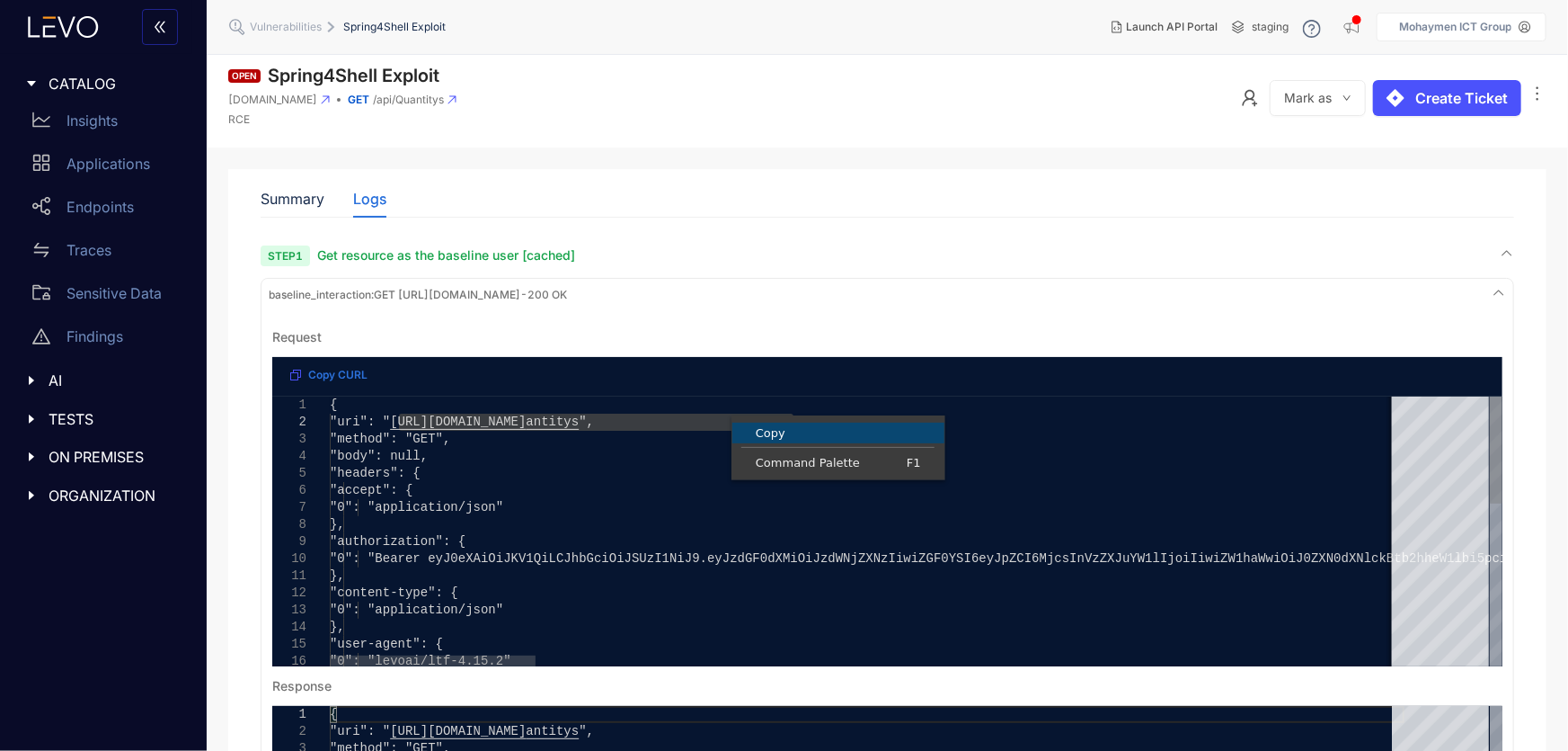
drag, startPoint x: 831, startPoint y: 433, endPoint x: 799, endPoint y: 419, distance: 34.9
click at [831, 433] on span "Copy" at bounding box center [838, 433] width 212 height 11
